Goal: Task Accomplishment & Management: Use online tool/utility

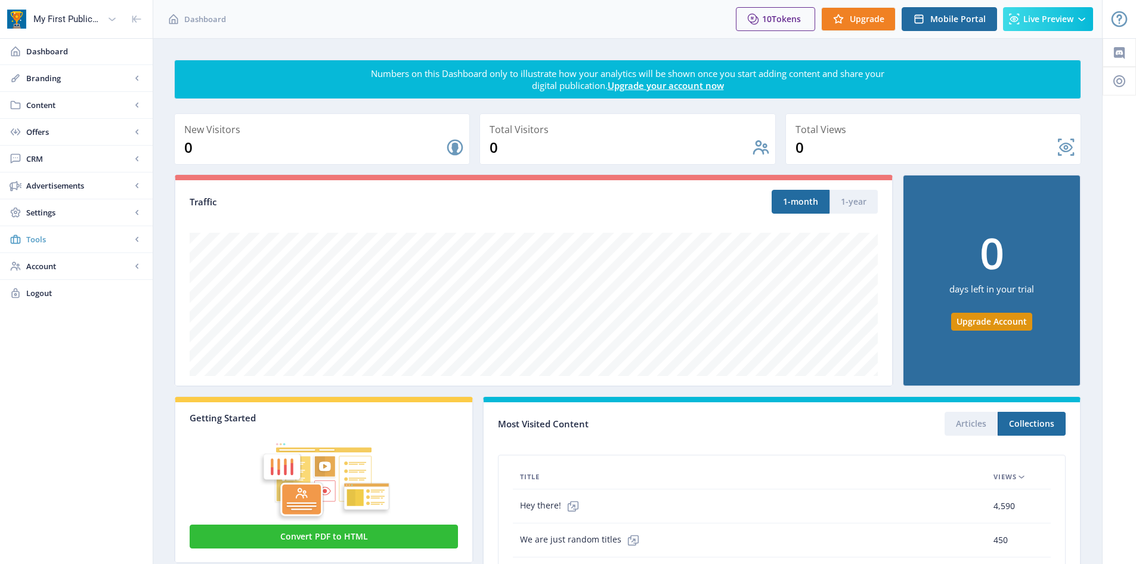
click at [53, 243] on span "Tools" at bounding box center [78, 239] width 105 height 12
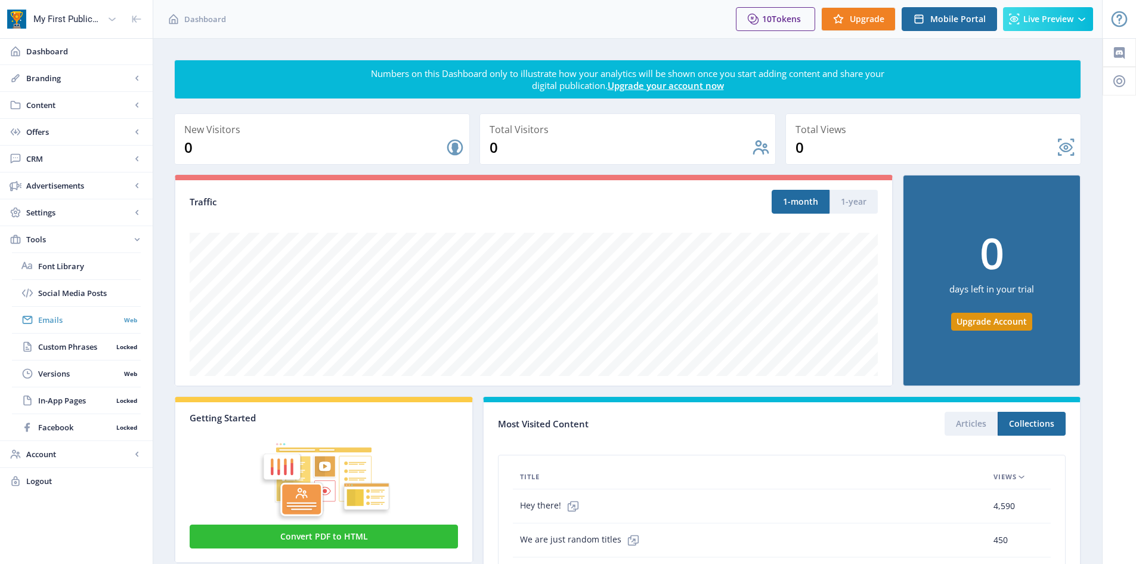
click at [61, 313] on link "Emails Web" at bounding box center [76, 320] width 129 height 26
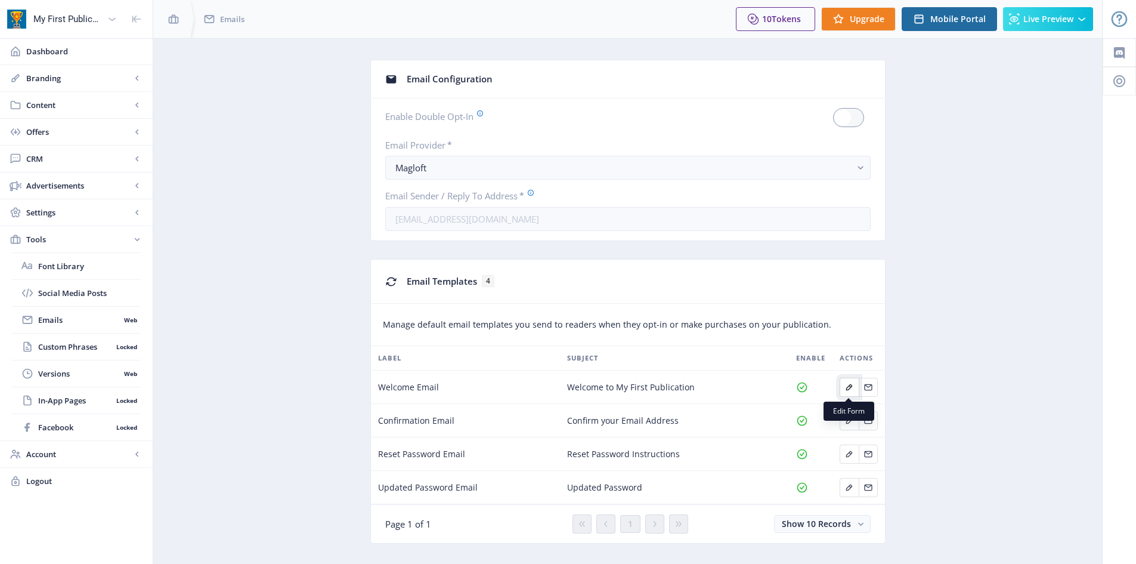
click at [848, 384] on icon "Edit page" at bounding box center [850, 387] width 10 height 10
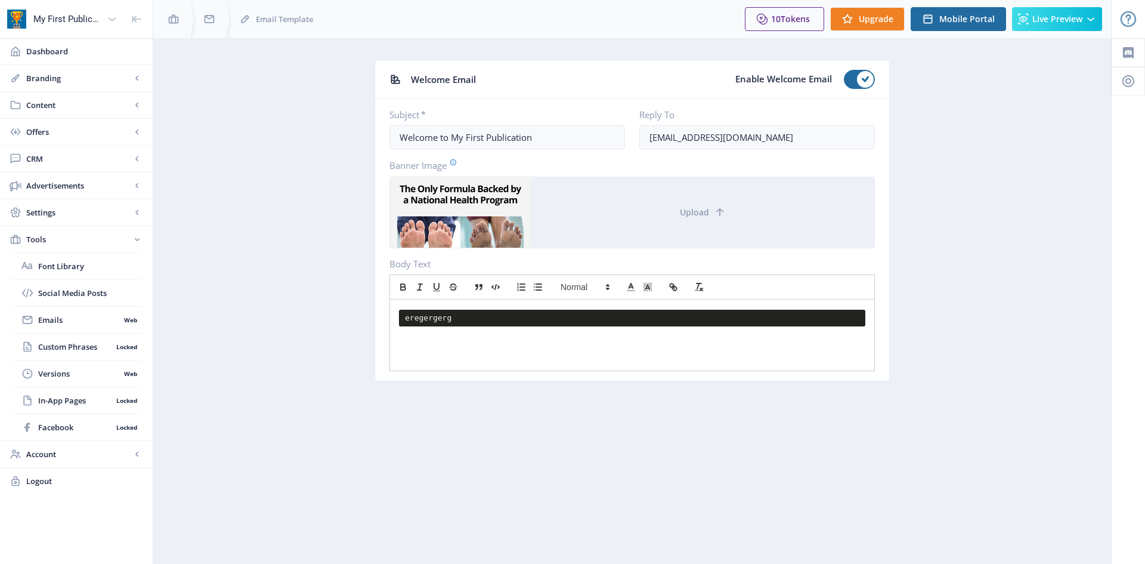
click at [505, 319] on pre "eregergerg" at bounding box center [632, 318] width 467 height 17
click at [440, 319] on pre "eregergerg" at bounding box center [632, 318] width 467 height 17
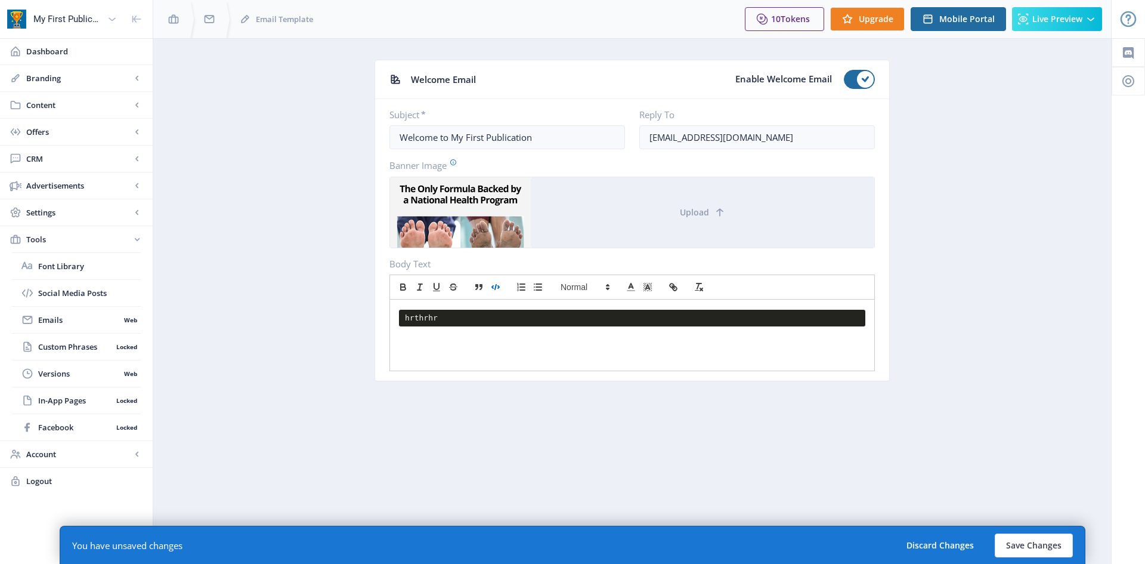
click at [492, 288] on polyline "button" at bounding box center [492, 287] width 1 height 2
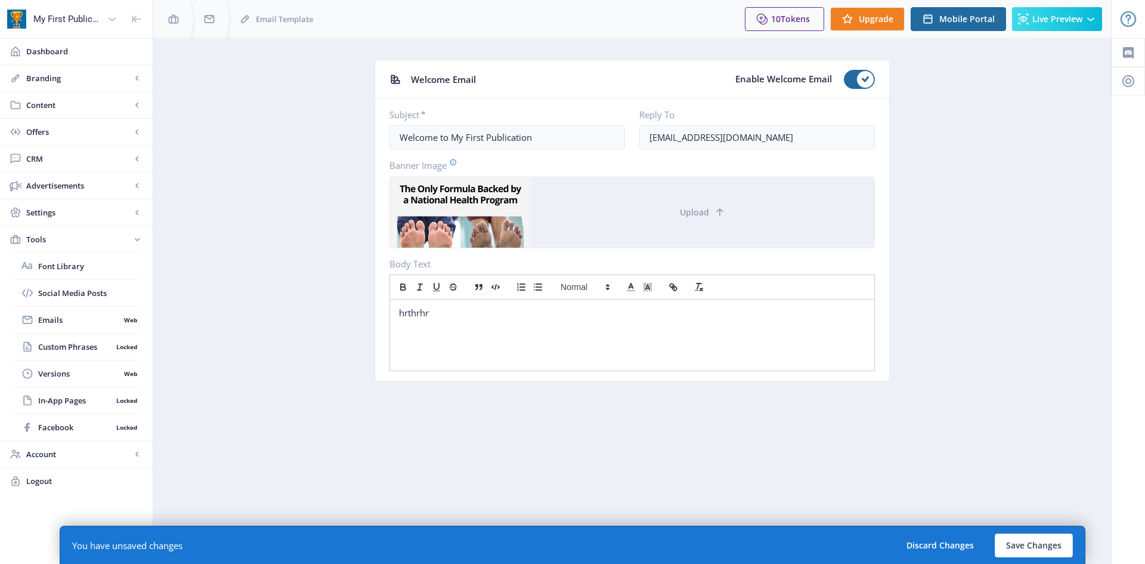
click at [455, 320] on div "hrthrhr" at bounding box center [632, 312] width 484 height 26
click at [496, 289] on line "button" at bounding box center [495, 287] width 1 height 5
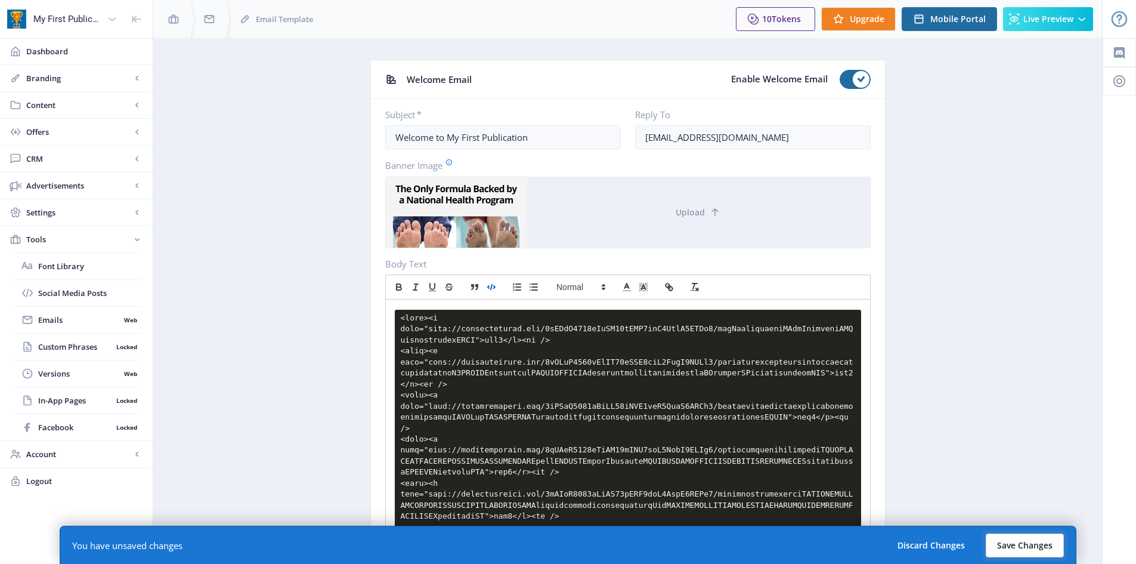
click at [1023, 548] on button "Save Changes" at bounding box center [1025, 545] width 78 height 24
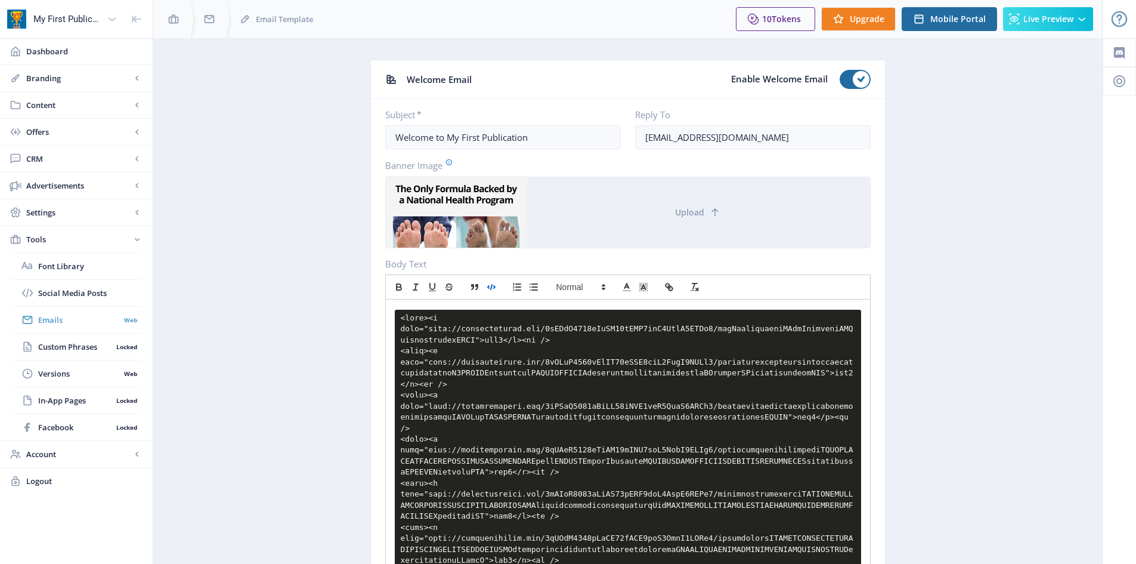
click at [64, 322] on span "Emails" at bounding box center [79, 320] width 82 height 12
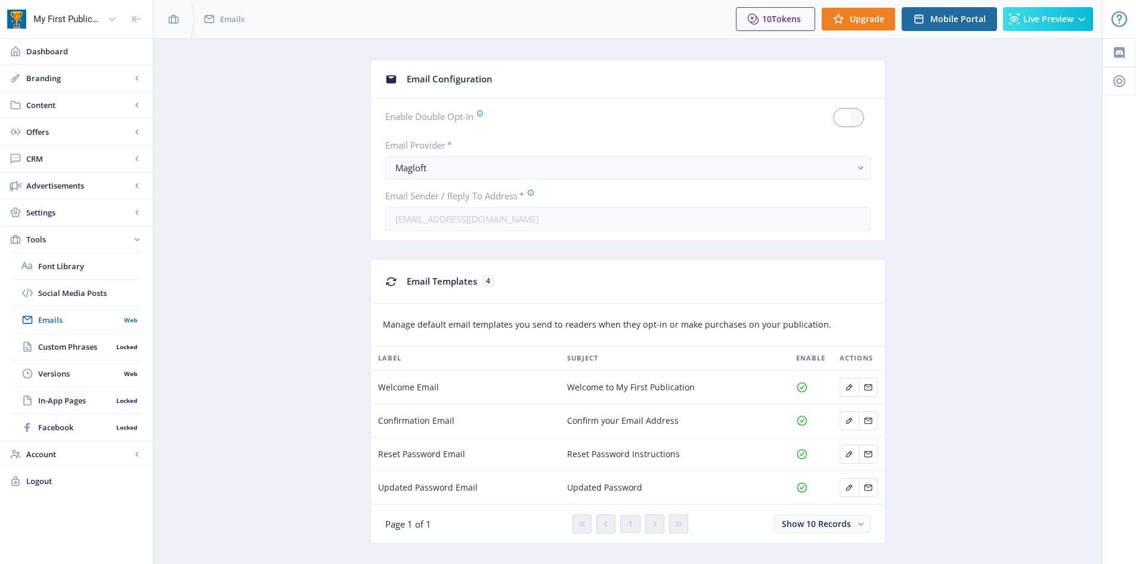
scroll to position [21, 0]
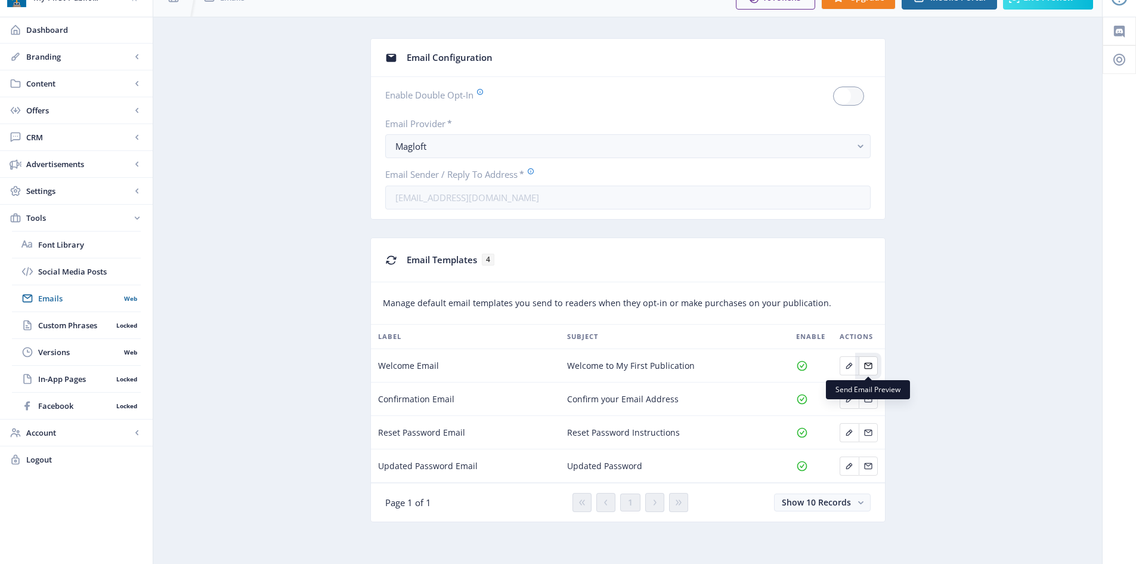
click at [864, 363] on icon "Edit page" at bounding box center [869, 366] width 10 height 10
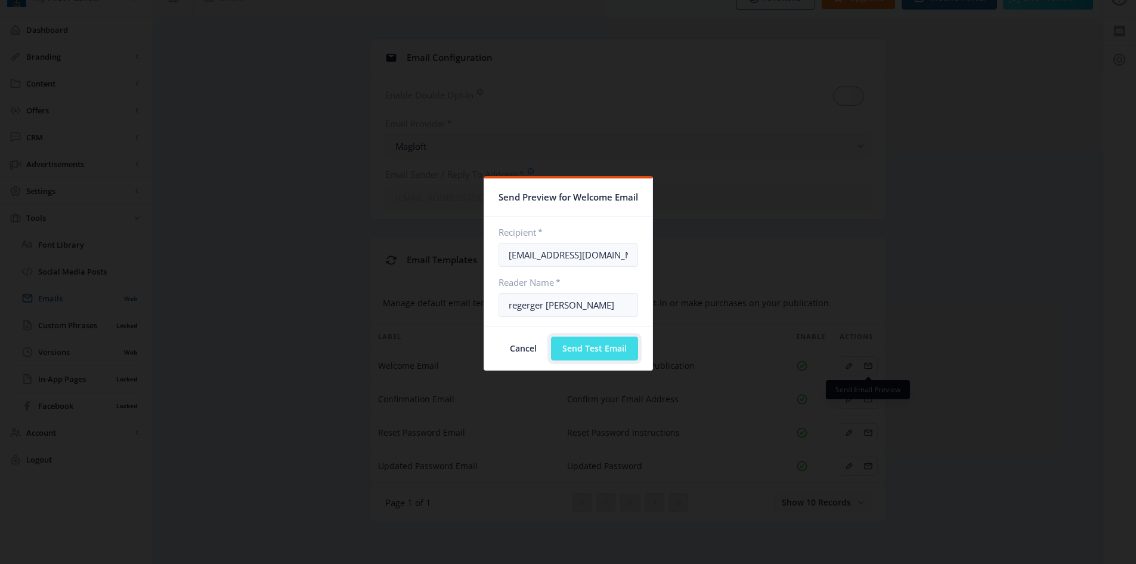
click at [622, 345] on button "Send Test Email" at bounding box center [594, 348] width 87 height 24
